Goal: Find contact information: Find contact information

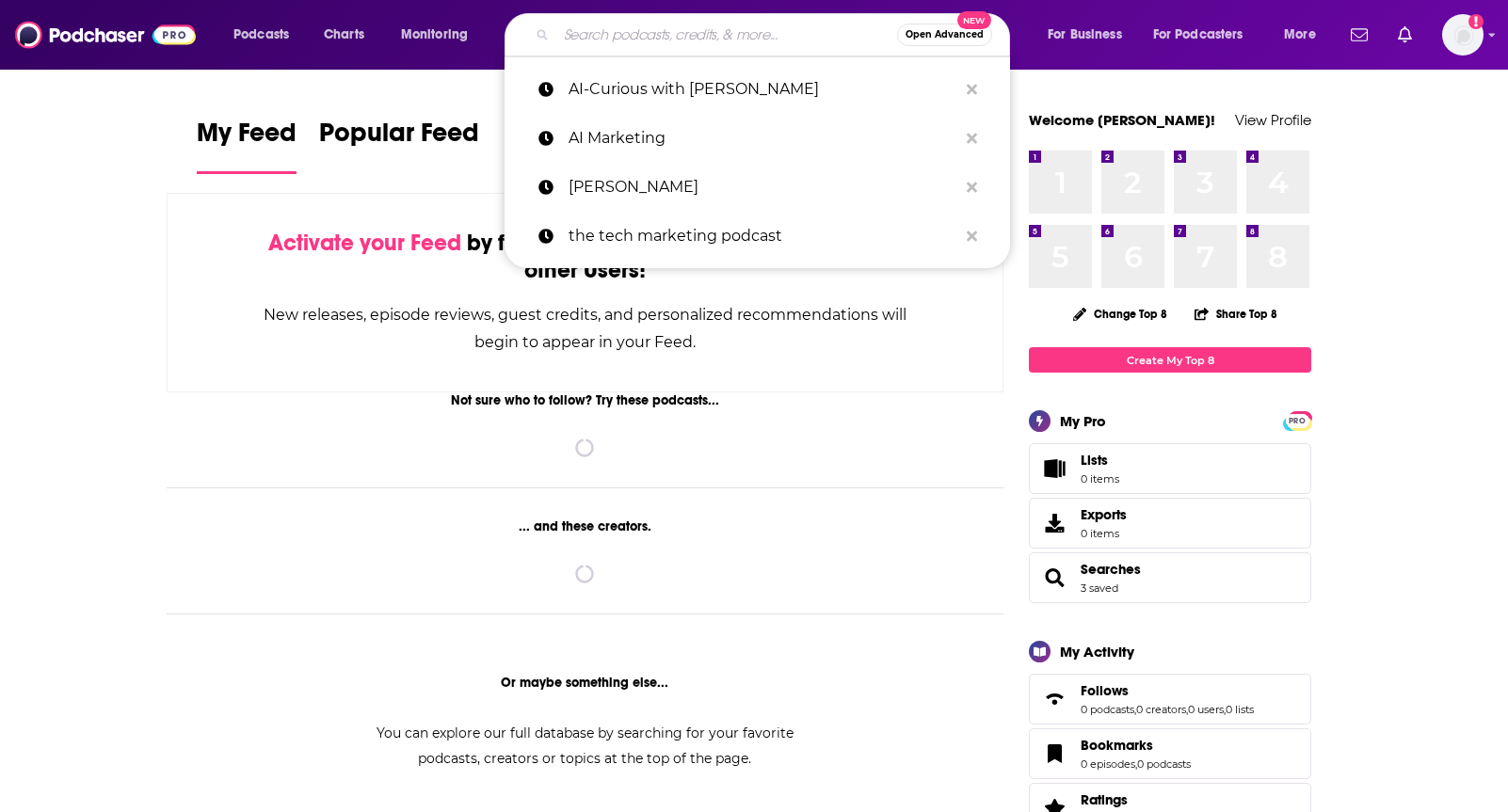
click at [611, 29] on input "Search podcasts, credits, & more..." at bounding box center [727, 34] width 341 height 30
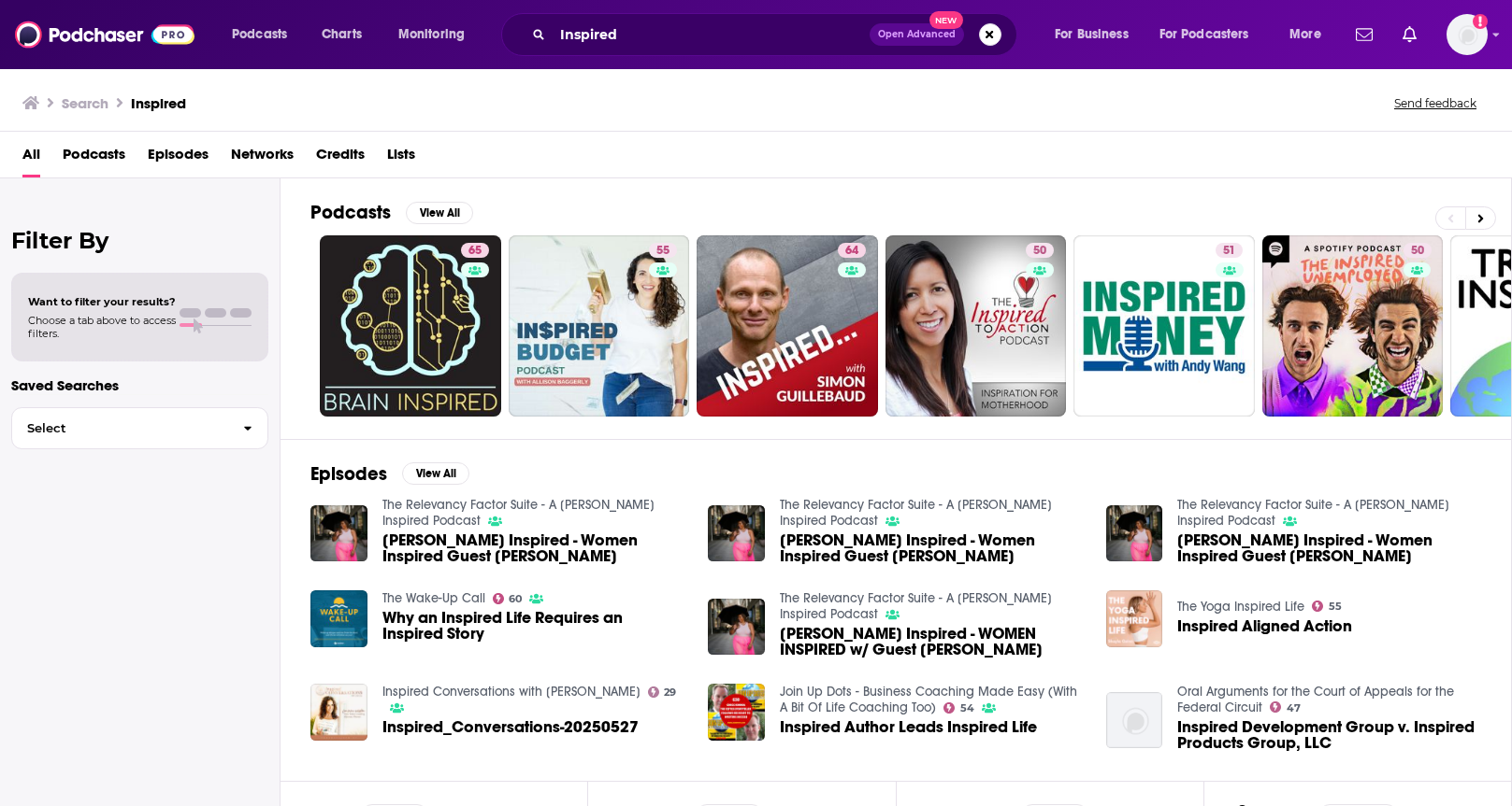
click at [705, 17] on div "Inspired Open Advanced New" at bounding box center [759, 35] width 516 height 43
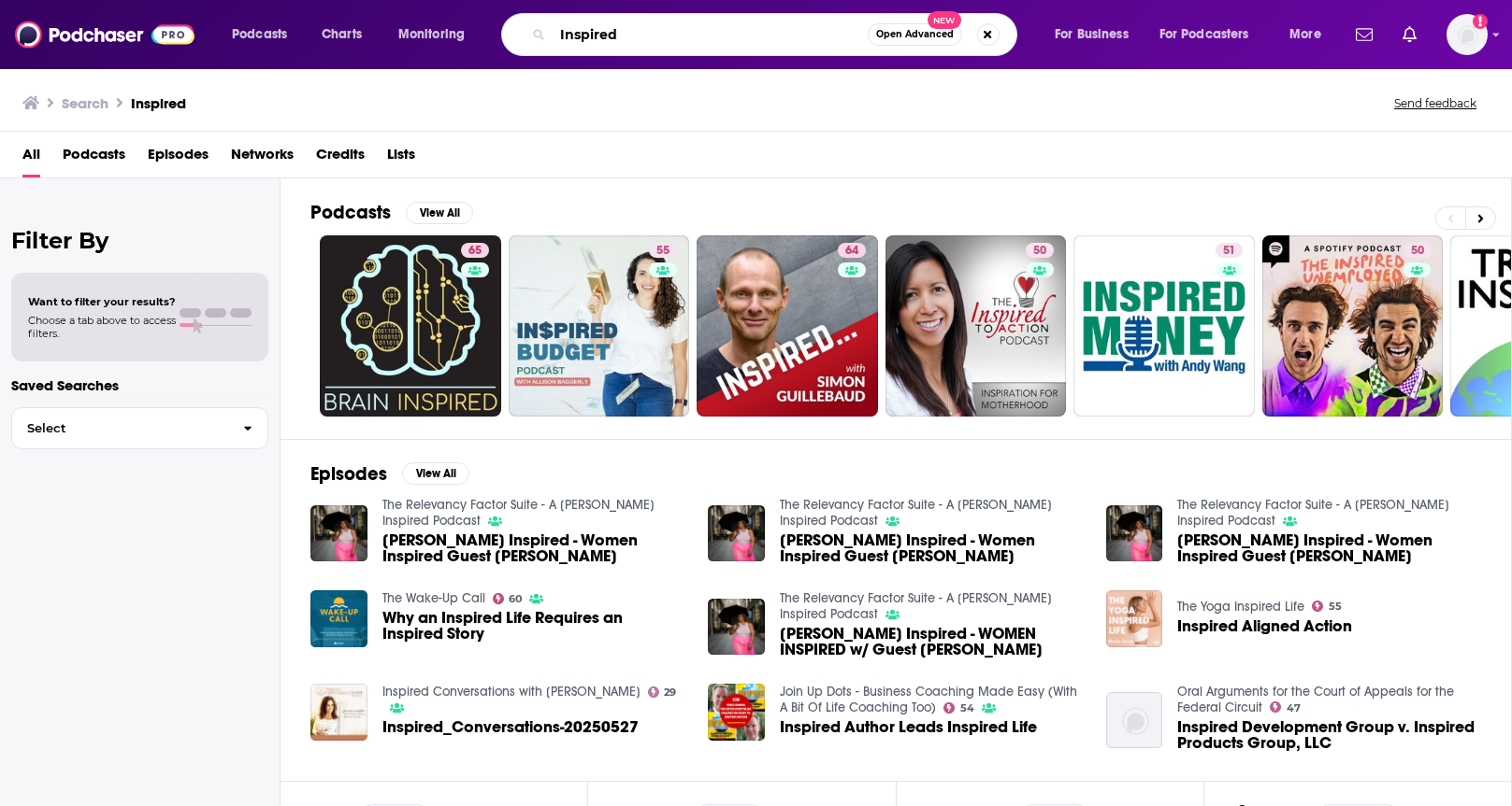
click at [708, 27] on input "Inspired" at bounding box center [710, 34] width 315 height 30
type input "Inspired [PERSON_NAME]"
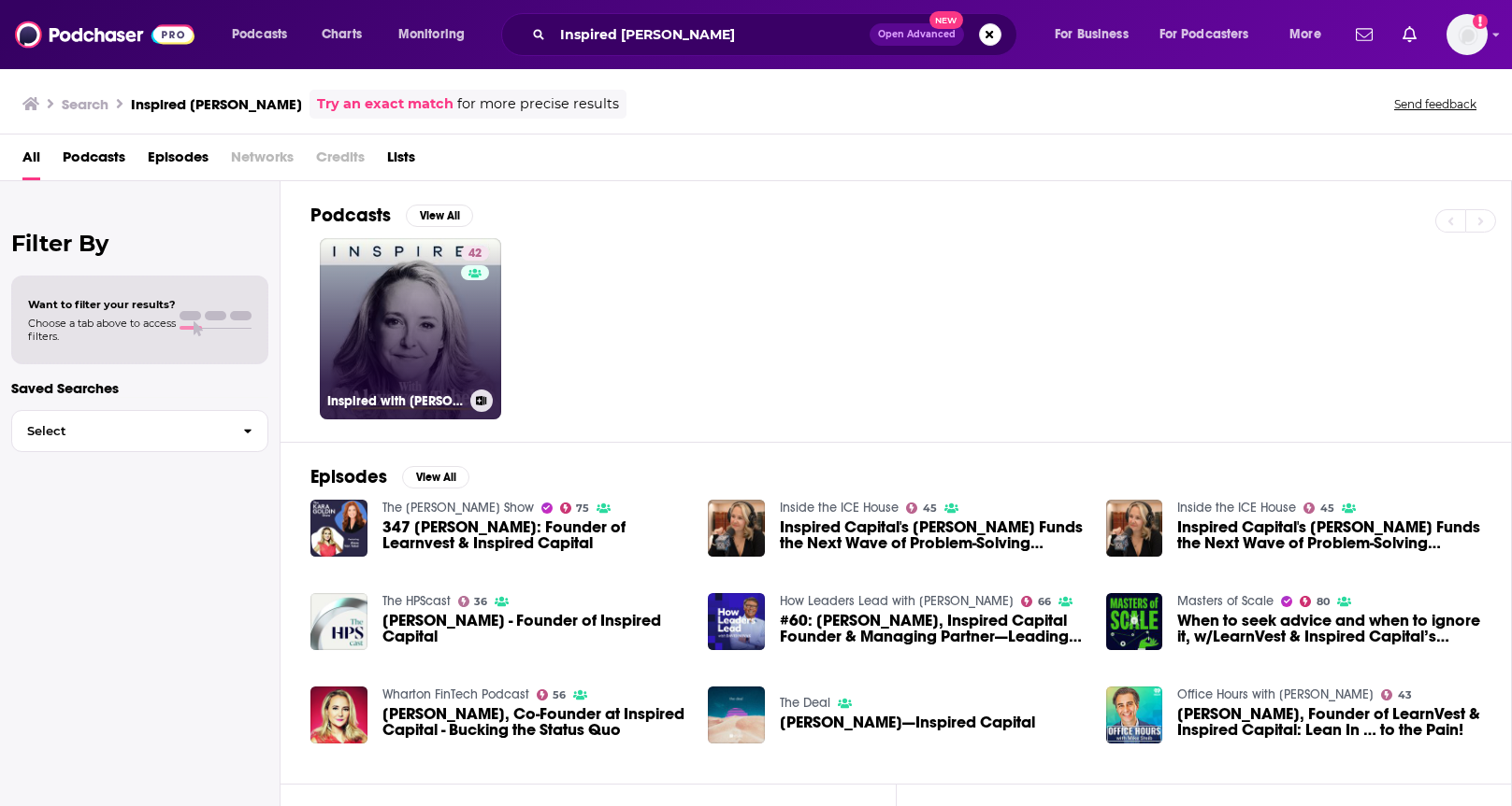
click at [416, 309] on link "42 Inspired with [PERSON_NAME]" at bounding box center [410, 328] width 181 height 181
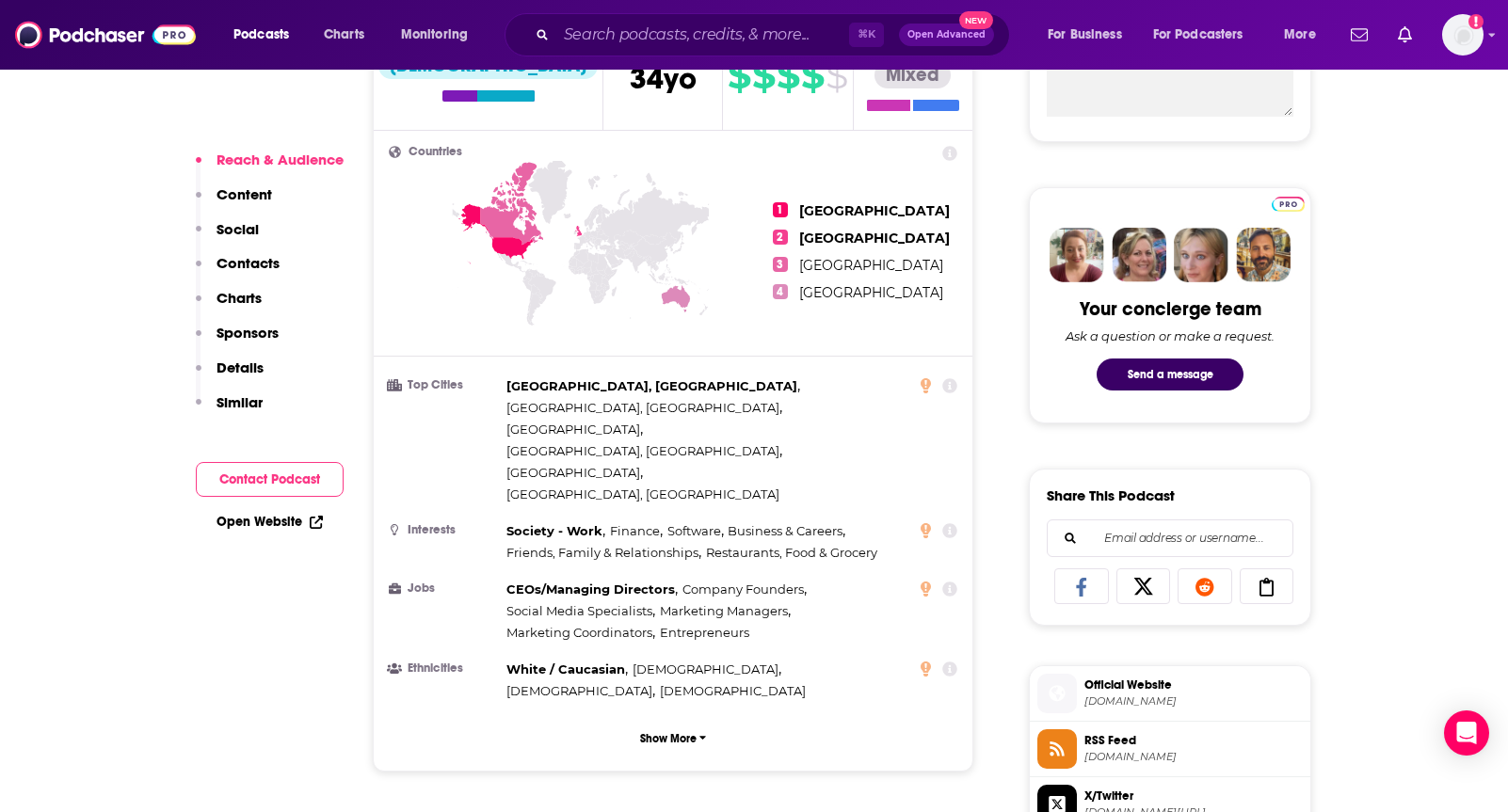
scroll to position [463, 0]
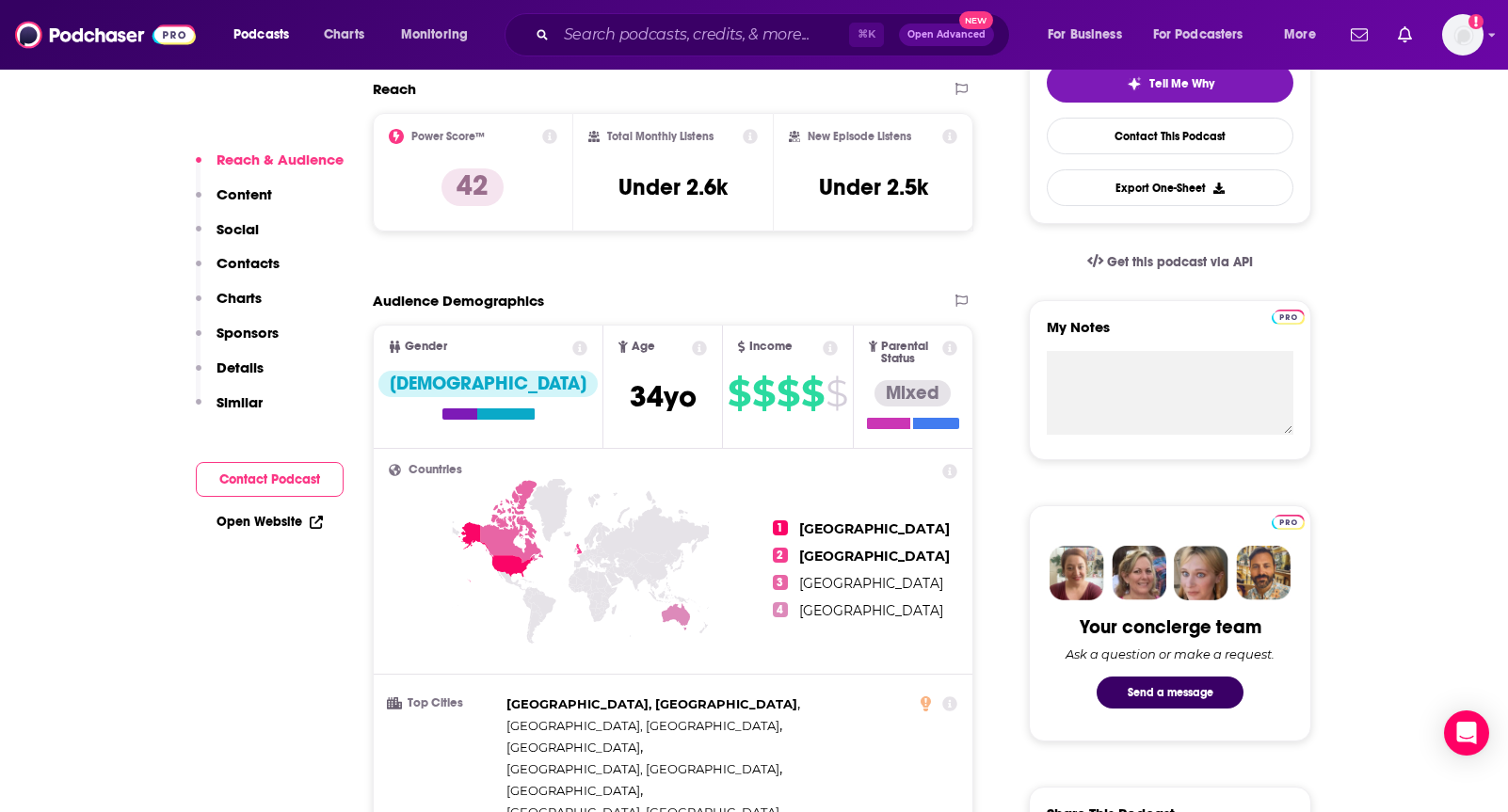
click at [554, 139] on icon at bounding box center [550, 136] width 15 height 15
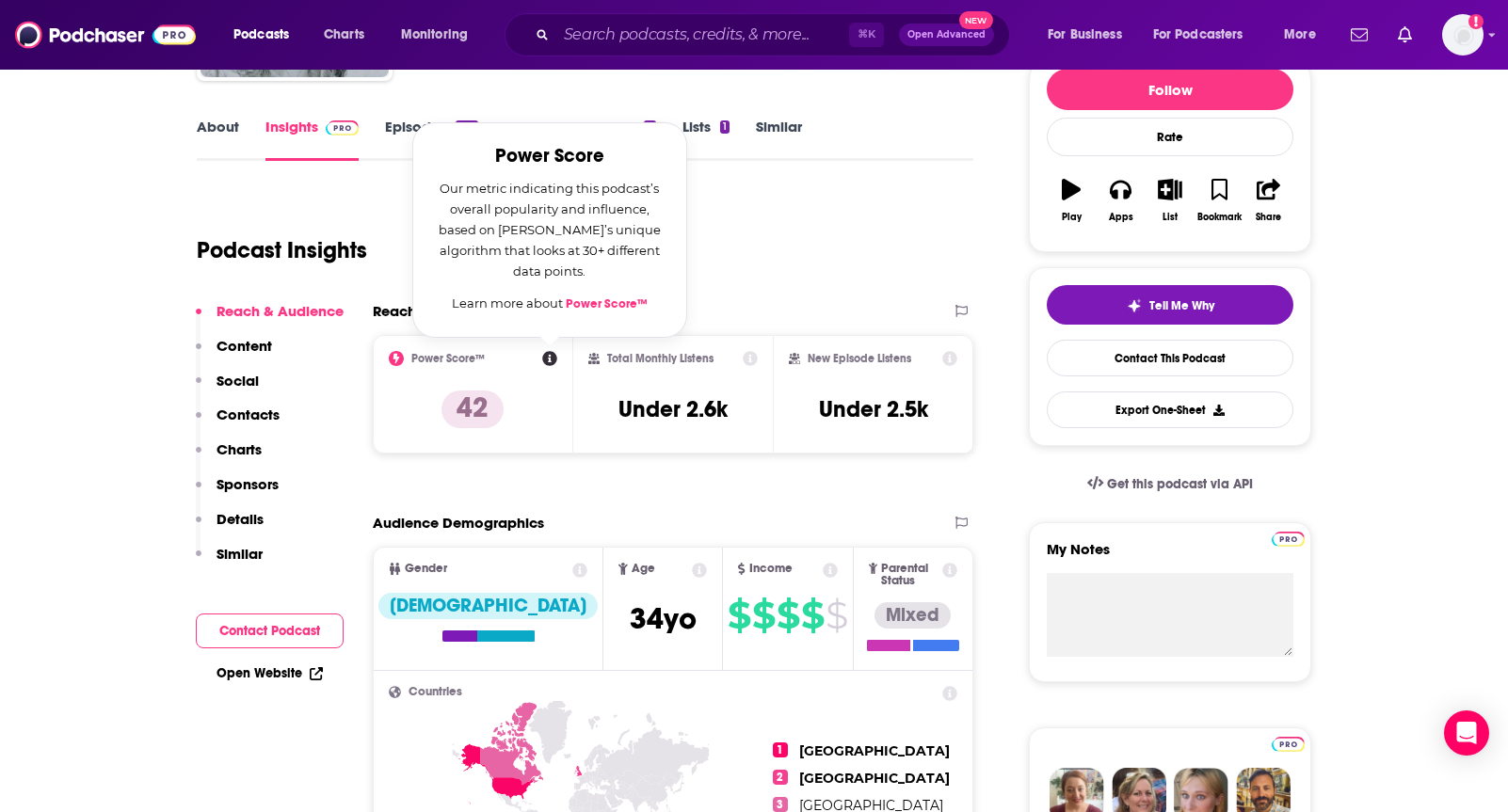
scroll to position [238, 0]
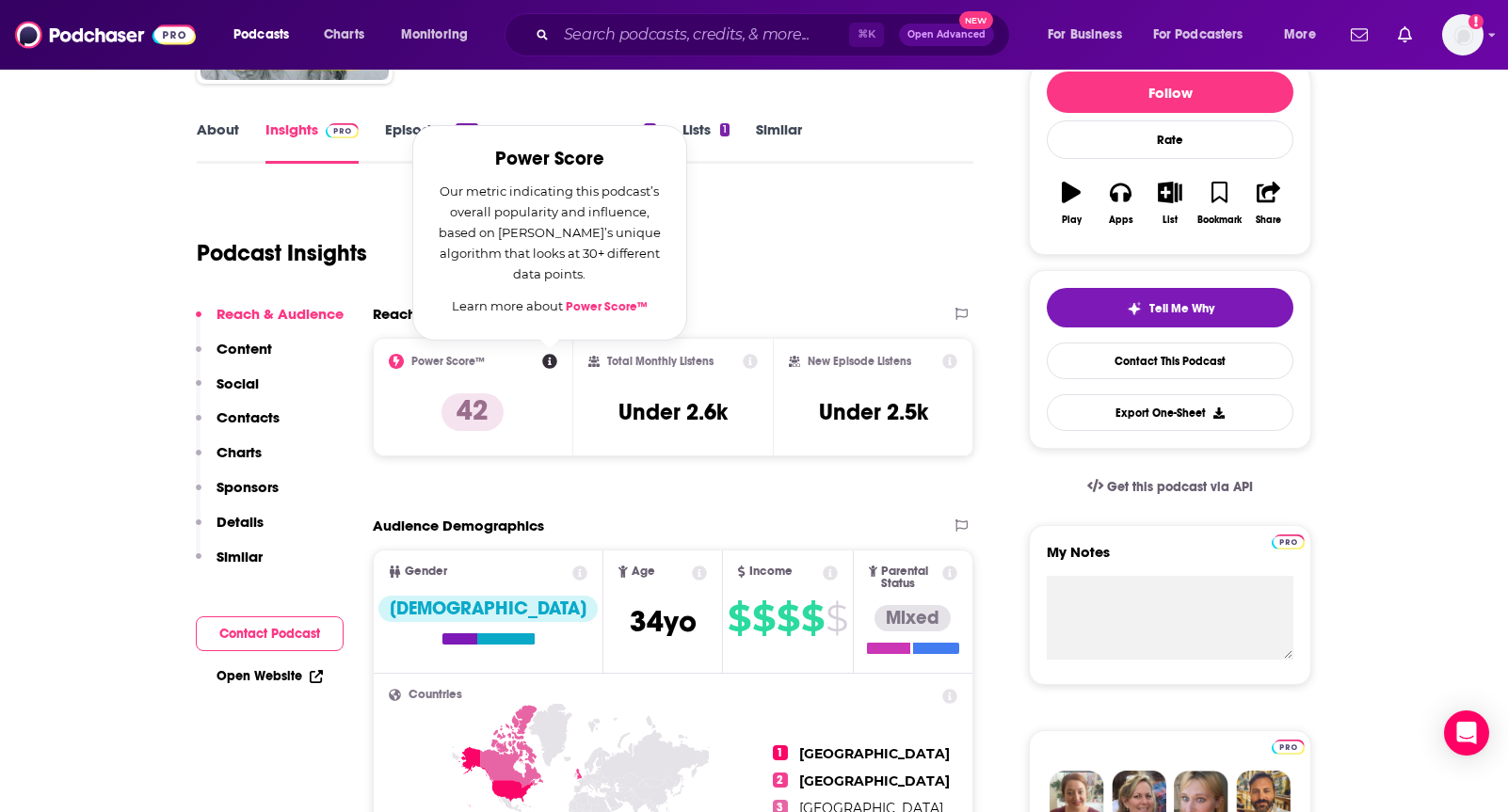
click at [395, 362] on icon at bounding box center [396, 362] width 15 height 15
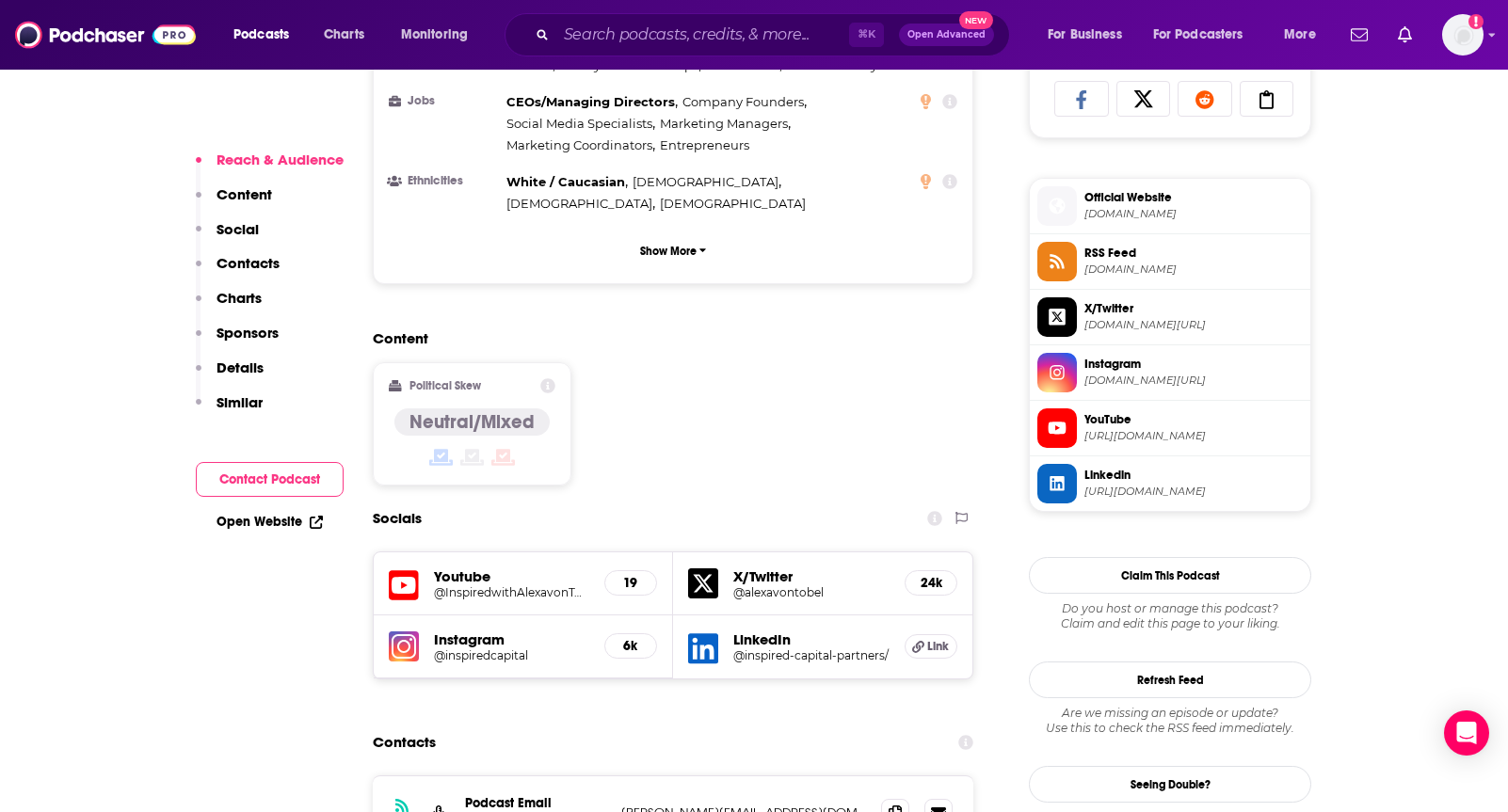
scroll to position [1552, 0]
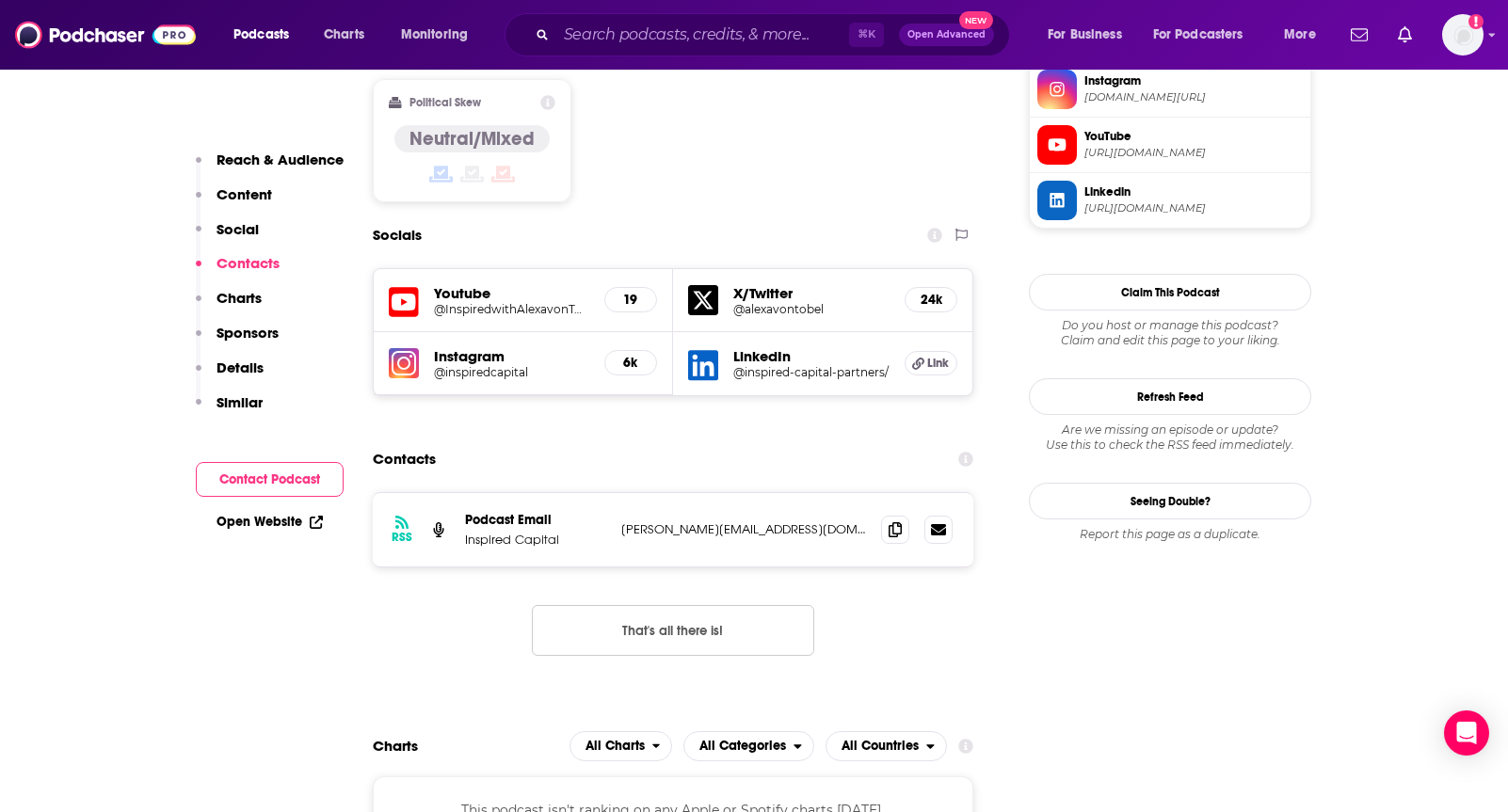
click at [677, 442] on div "Contacts" at bounding box center [673, 459] width 600 height 36
click at [768, 303] on h5 "@alexavontobel" at bounding box center [812, 309] width 157 height 14
